Goal: Navigation & Orientation: Find specific page/section

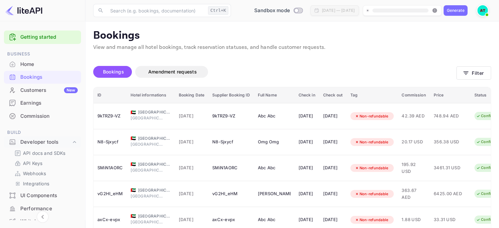
click at [28, 65] on div "Home" at bounding box center [48, 65] width 57 height 8
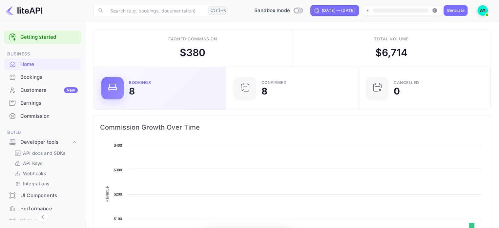
scroll to position [102, 123]
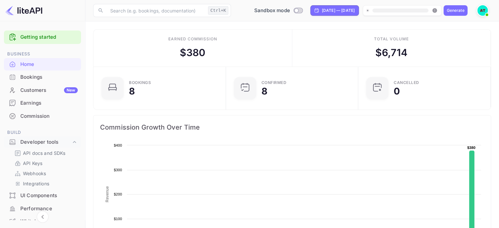
click at [45, 105] on div "Earnings" at bounding box center [48, 103] width 57 height 8
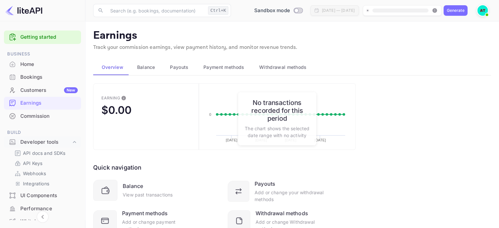
click at [150, 66] on span "Balance" at bounding box center [146, 67] width 18 height 8
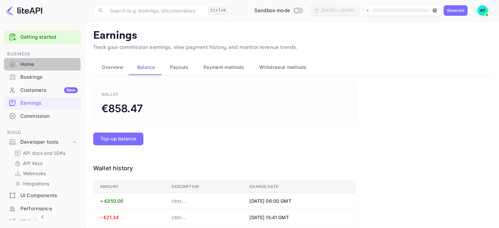
click at [36, 65] on div "Home" at bounding box center [48, 65] width 57 height 8
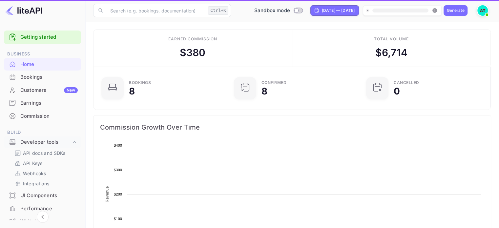
scroll to position [102, 123]
